Goal: Transaction & Acquisition: Download file/media

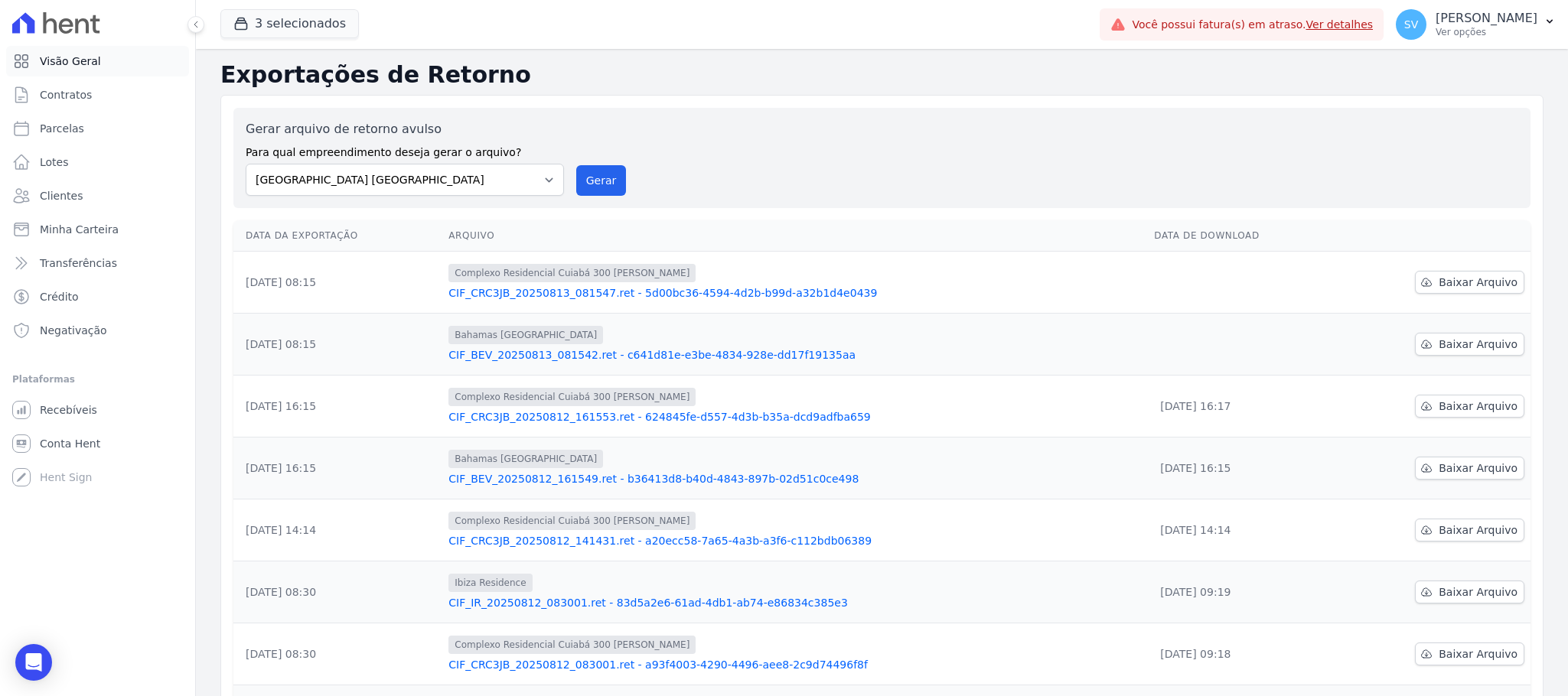
click at [74, 70] on link "Visão Geral" at bounding box center [97, 61] width 183 height 30
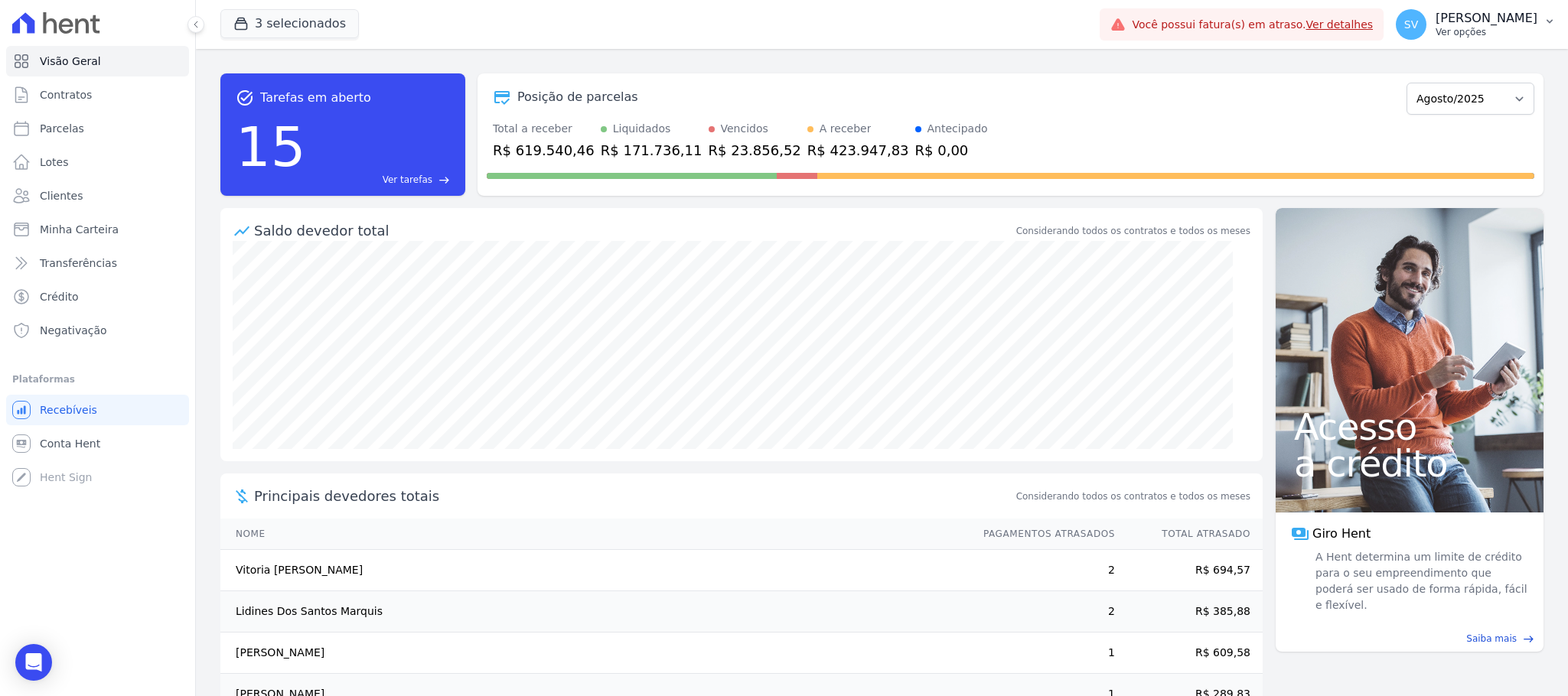
click at [1391, 5] on button "SV [PERSON_NAME] Ver opções" at bounding box center [1476, 24] width 185 height 43
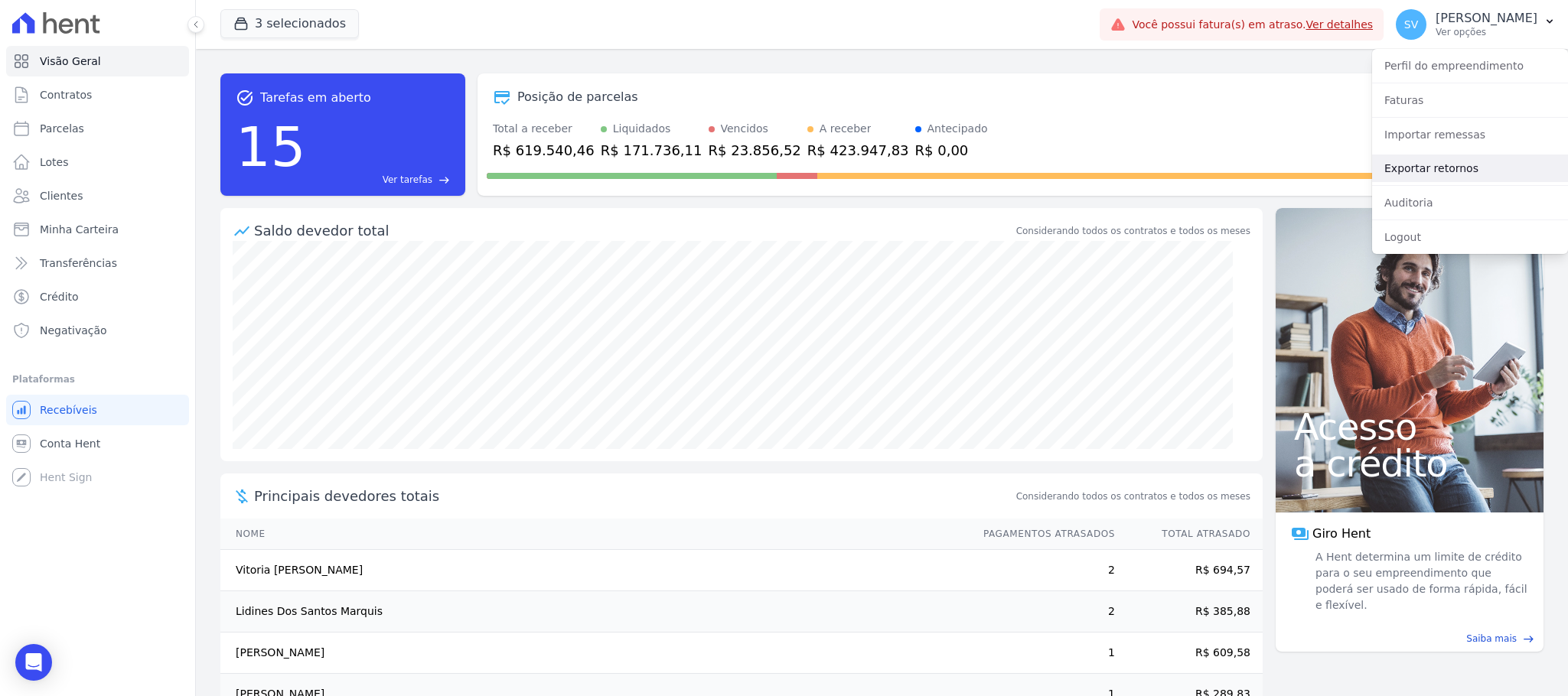
click at [1449, 166] on link "Exportar retornos" at bounding box center [1469, 168] width 196 height 28
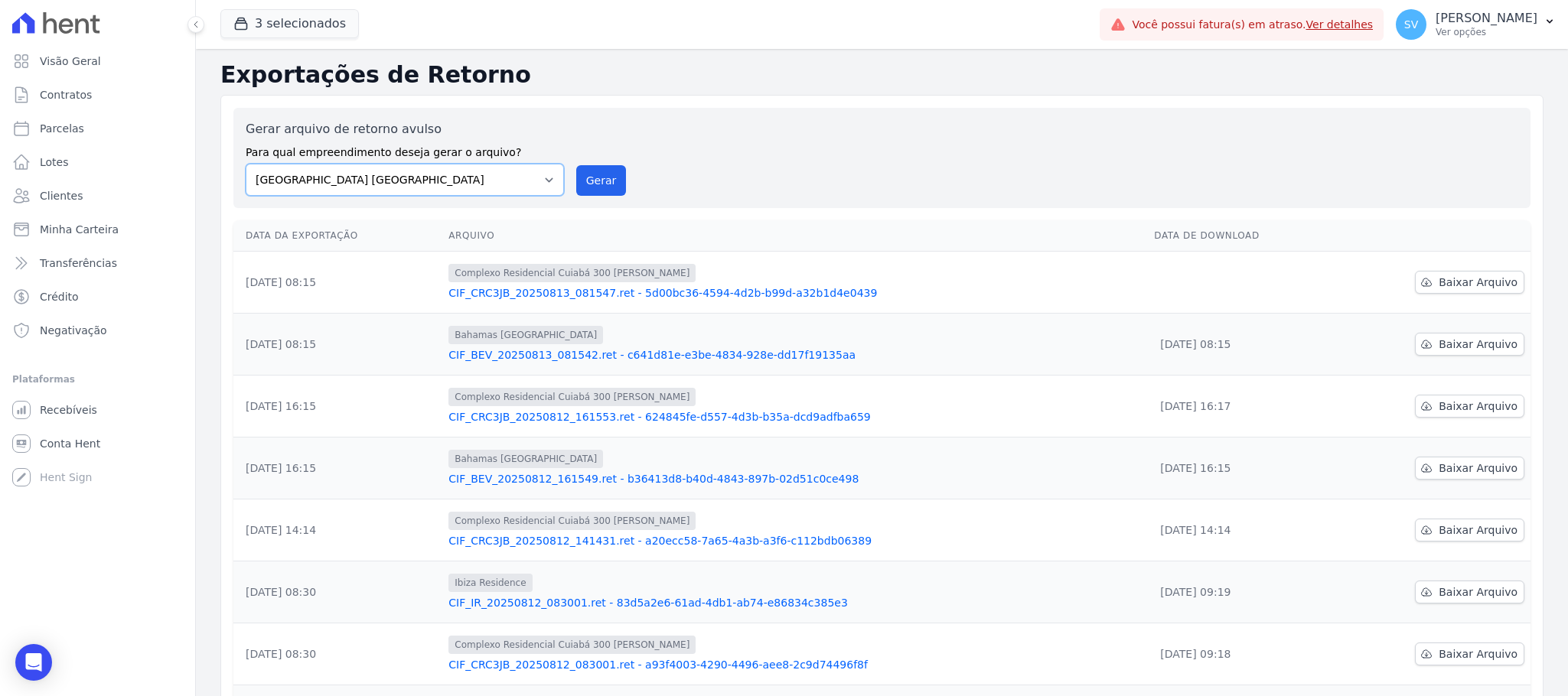
click at [547, 181] on select "[GEOGRAPHIC_DATA] COMPLEXO RESIDENCIAL [GEOGRAPHIC_DATA] 300 - [GEOGRAPHIC_DATA…" at bounding box center [405, 180] width 318 height 32
click at [246, 164] on select "[GEOGRAPHIC_DATA] COMPLEXO RESIDENCIAL [GEOGRAPHIC_DATA] 300 - [GEOGRAPHIC_DATA…" at bounding box center [405, 180] width 318 height 32
click at [591, 182] on button "Gerar" at bounding box center [601, 181] width 50 height 30
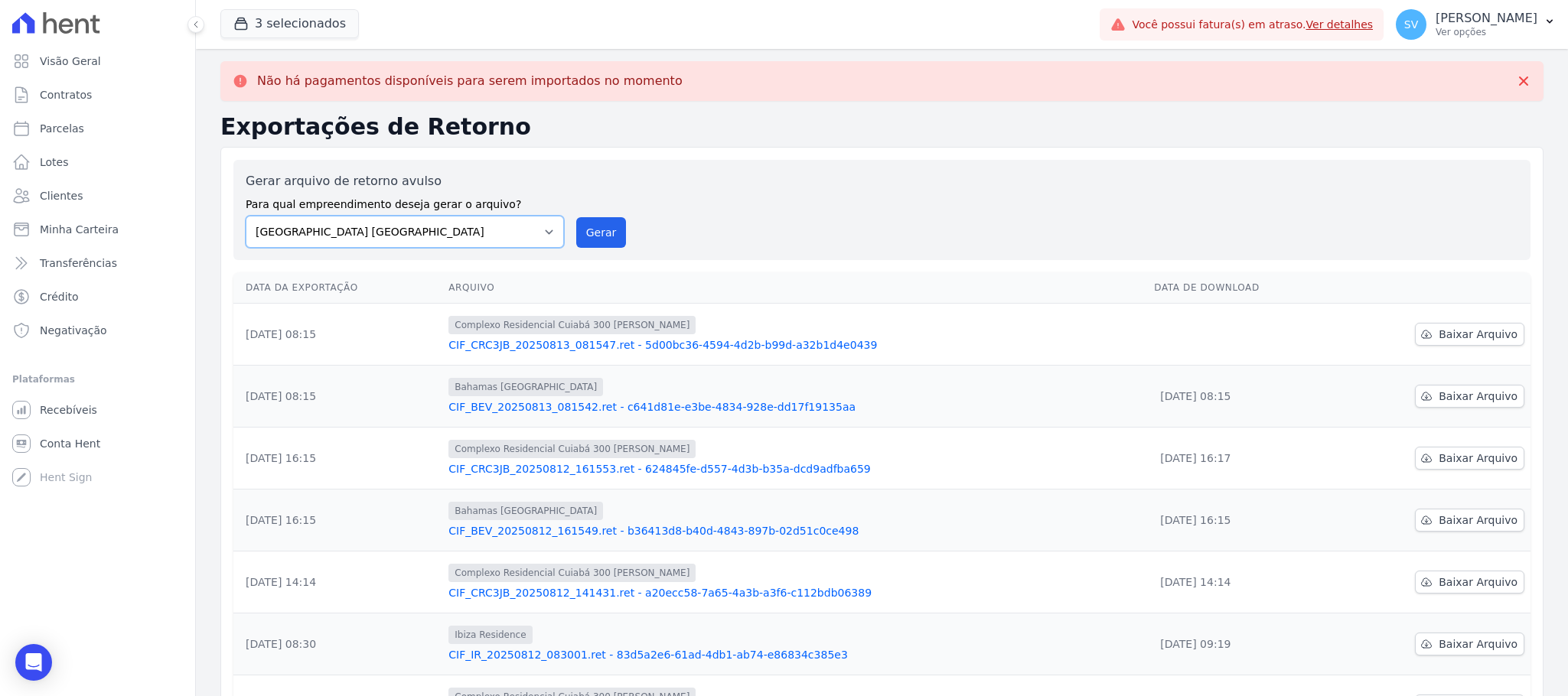
click at [547, 237] on select "[GEOGRAPHIC_DATA] COMPLEXO RESIDENCIAL [GEOGRAPHIC_DATA] 300 - [GEOGRAPHIC_DATA…" at bounding box center [405, 232] width 318 height 32
select select "a999329b-d322-46c5-b2df-9163b092fb9b"
click at [246, 216] on select "[GEOGRAPHIC_DATA] COMPLEXO RESIDENCIAL [GEOGRAPHIC_DATA] 300 - [GEOGRAPHIC_DATA…" at bounding box center [405, 232] width 318 height 32
drag, startPoint x: 588, startPoint y: 234, endPoint x: 836, endPoint y: 170, distance: 256.1
click at [593, 238] on button "Gerar" at bounding box center [601, 233] width 50 height 30
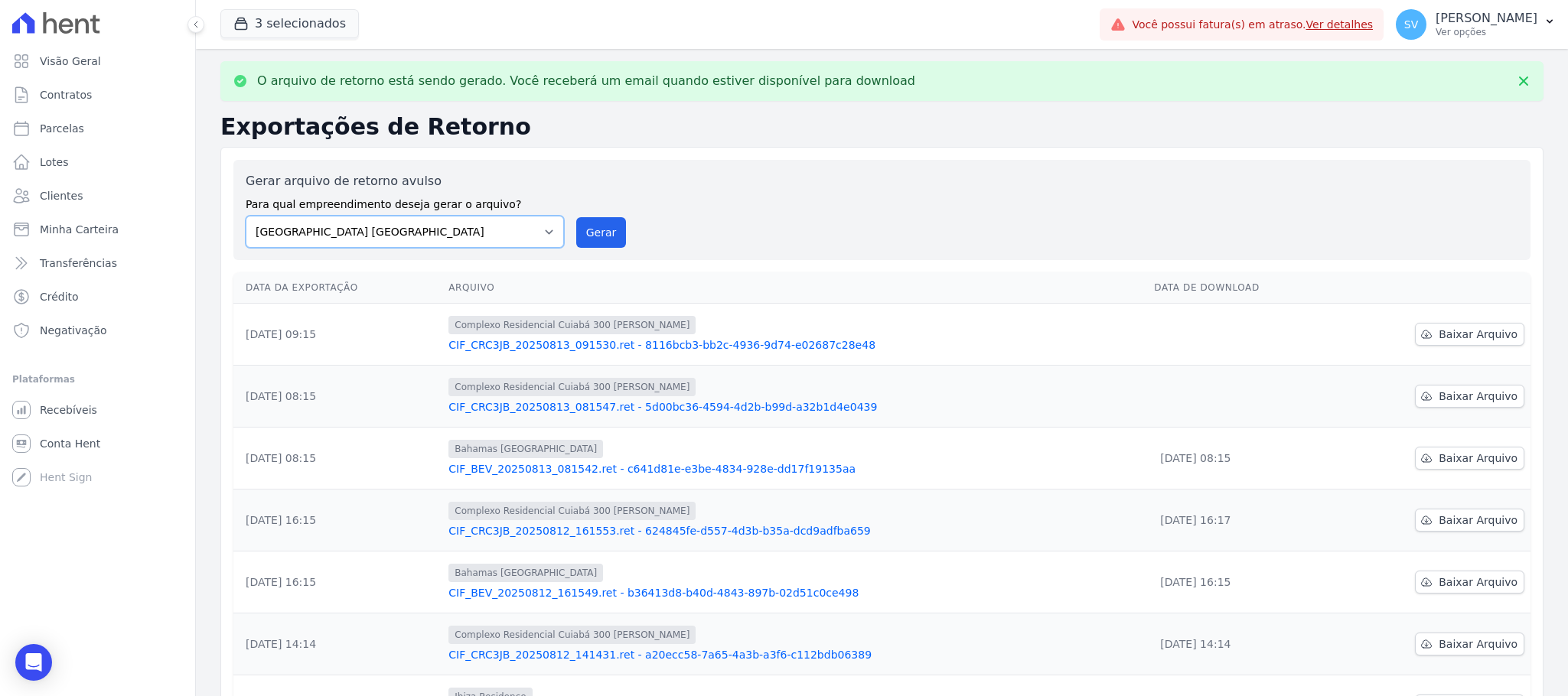
drag, startPoint x: 545, startPoint y: 238, endPoint x: 542, endPoint y: 247, distance: 9.5
click at [545, 241] on select "[GEOGRAPHIC_DATA] COMPLEXO RESIDENCIAL [GEOGRAPHIC_DATA] 300 - [GEOGRAPHIC_DATA…" at bounding box center [405, 232] width 318 height 32
select select "73a372cd-5640-41c8-aaea-11bd74619c10"
click at [246, 216] on select "[GEOGRAPHIC_DATA] COMPLEXO RESIDENCIAL [GEOGRAPHIC_DATA] 300 - [GEOGRAPHIC_DATA…" at bounding box center [405, 232] width 318 height 32
click at [593, 242] on button "Gerar" at bounding box center [601, 233] width 50 height 30
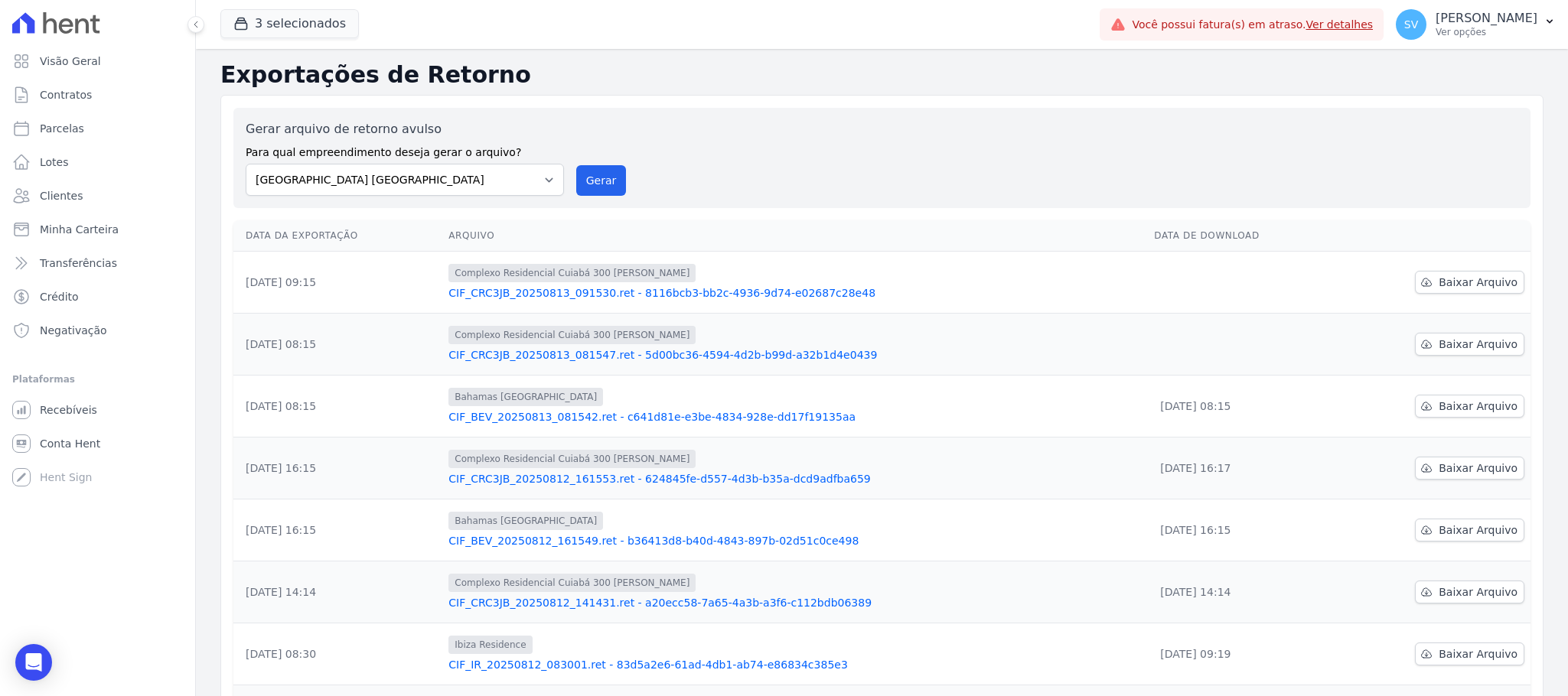
click at [1476, 359] on td "Baixar Arquivo" at bounding box center [1434, 345] width 195 height 62
click at [1472, 354] on link "Baixar Arquivo" at bounding box center [1469, 344] width 109 height 23
click at [1457, 282] on span "Baixar Arquivo" at bounding box center [1478, 282] width 79 height 15
drag, startPoint x: 696, startPoint y: 156, endPoint x: 723, endPoint y: 166, distance: 28.8
click at [696, 159] on div "Gerar arquivo de retorno avulso Para qual empreendimento deseja gerar o arquivo…" at bounding box center [882, 158] width 1273 height 76
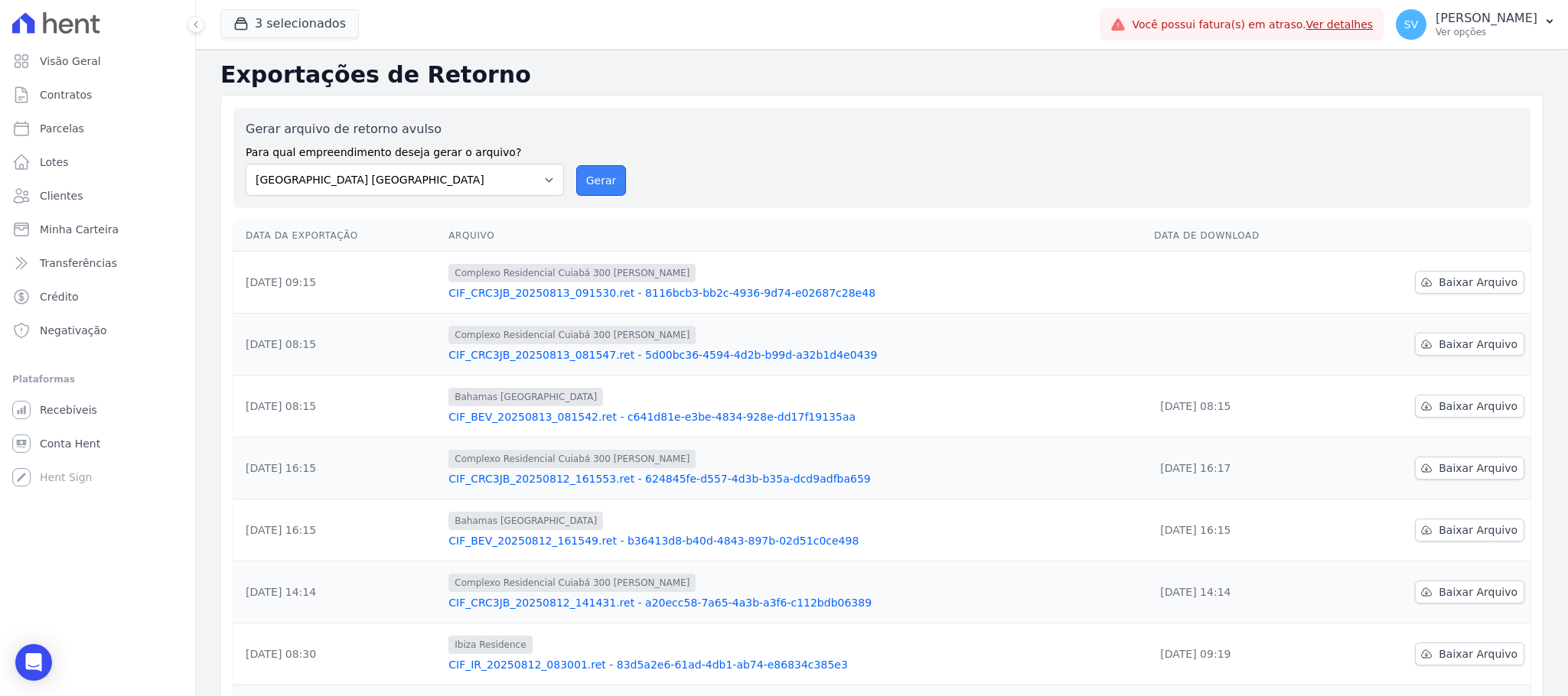
click at [593, 177] on button "Gerar" at bounding box center [601, 181] width 50 height 30
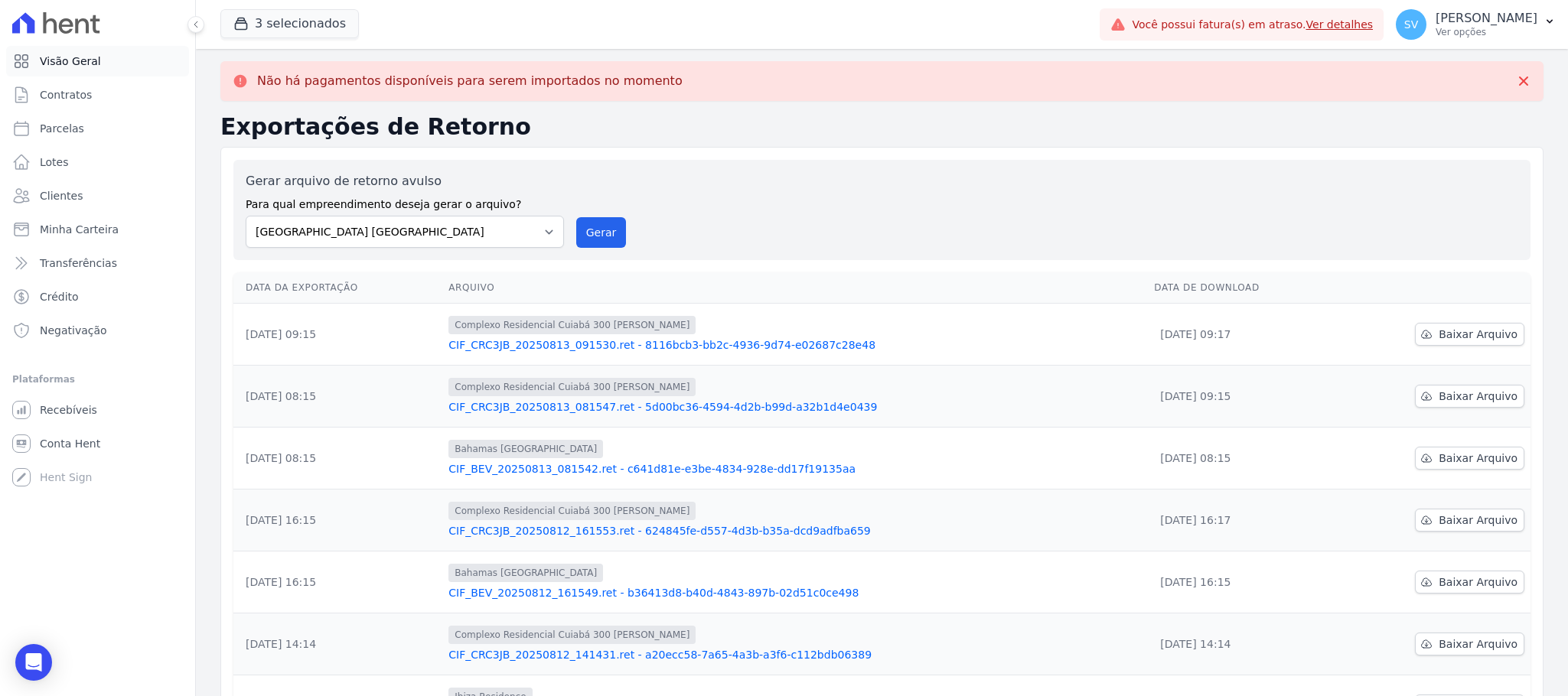
click at [42, 65] on span "Visão Geral" at bounding box center [70, 61] width 61 height 15
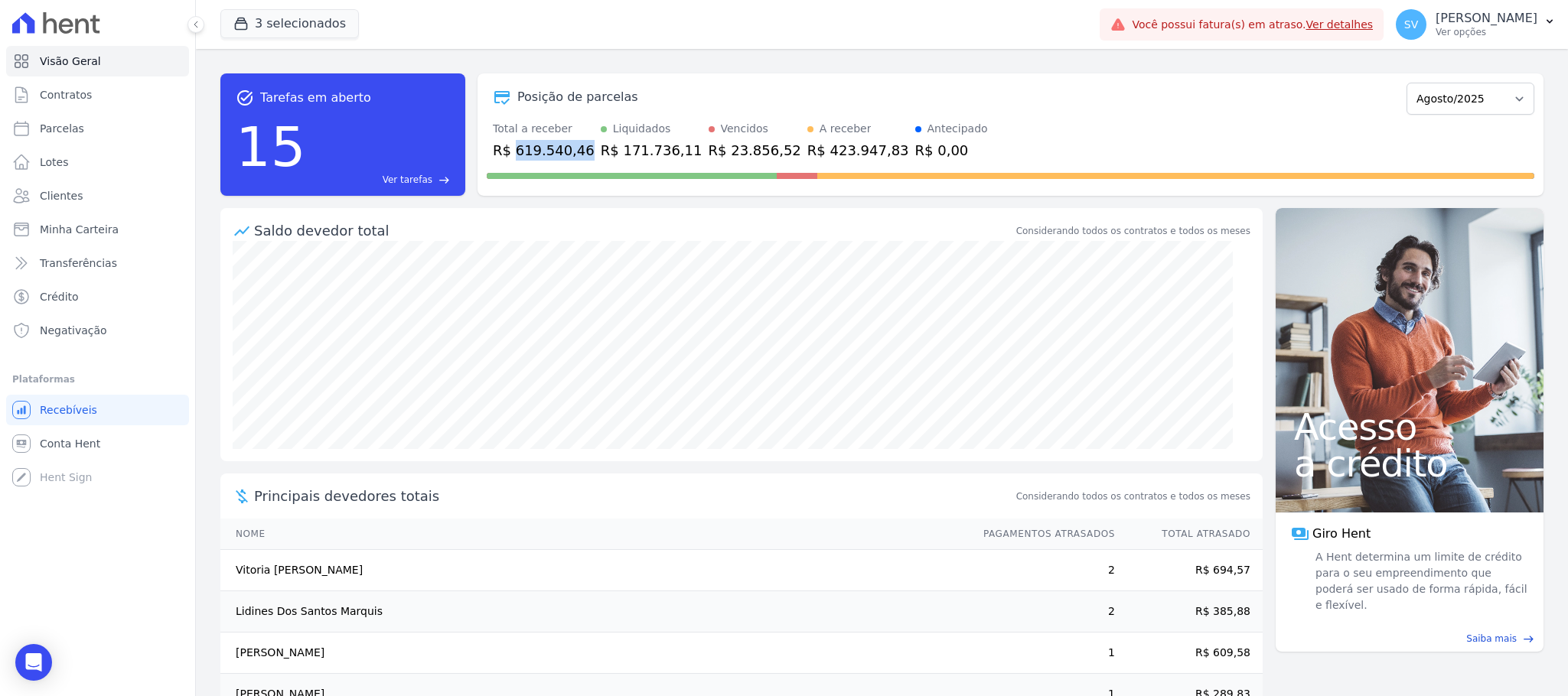
drag, startPoint x: 513, startPoint y: 149, endPoint x: 575, endPoint y: 157, distance: 62.5
click at [575, 157] on div "R$ 619.540,46" at bounding box center [543, 150] width 102 height 21
drag, startPoint x: 601, startPoint y: 151, endPoint x: 650, endPoint y: 159, distance: 49.6
click at [654, 159] on div "R$ 171.736,11" at bounding box center [651, 150] width 102 height 21
drag, startPoint x: 703, startPoint y: 147, endPoint x: 751, endPoint y: 165, distance: 51.3
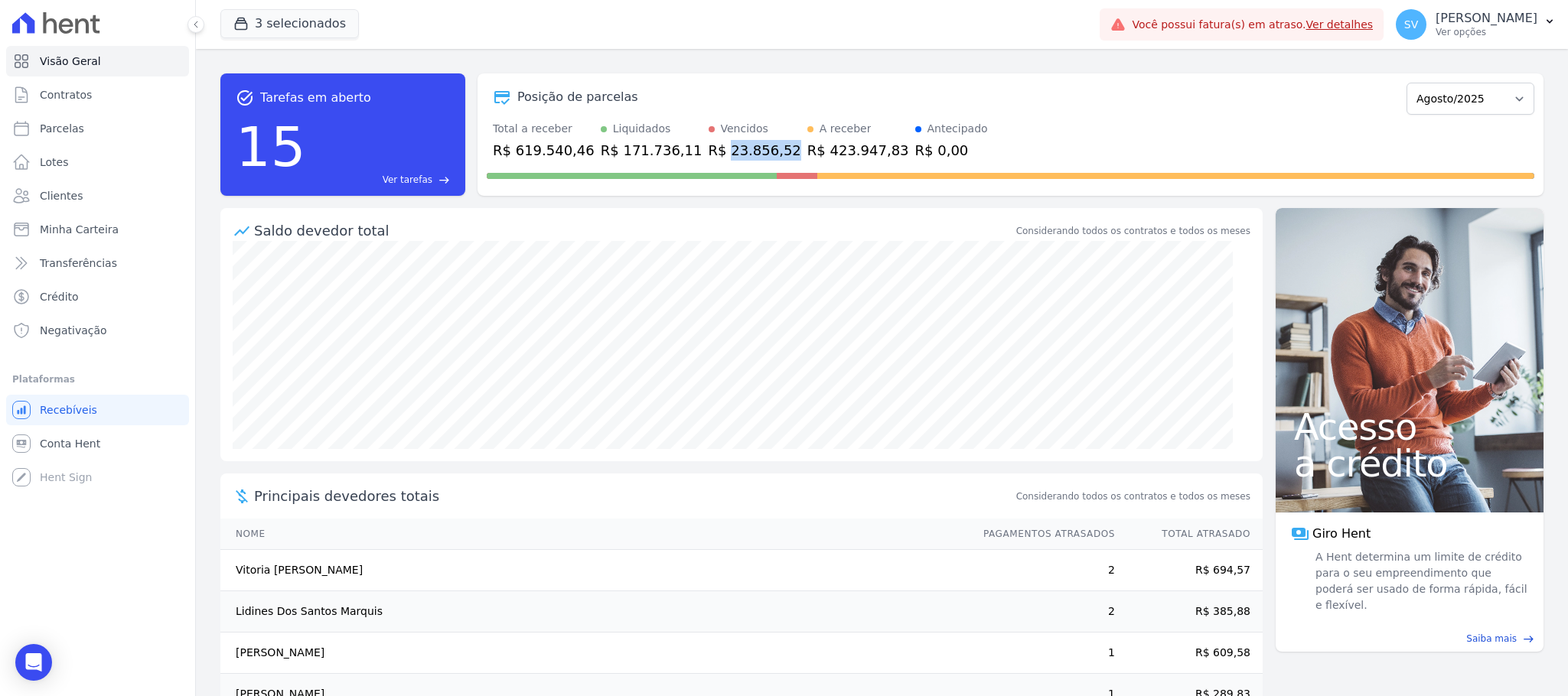
click at [751, 159] on div "R$ 23.856,52" at bounding box center [755, 150] width 92 height 21
